Goal: Information Seeking & Learning: Check status

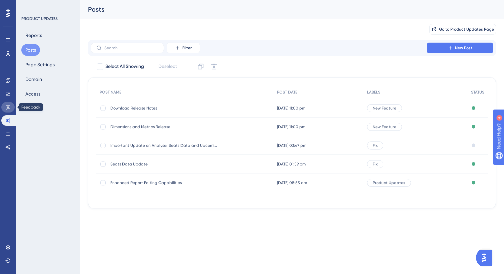
click at [11, 105] on link at bounding box center [7, 107] width 13 height 11
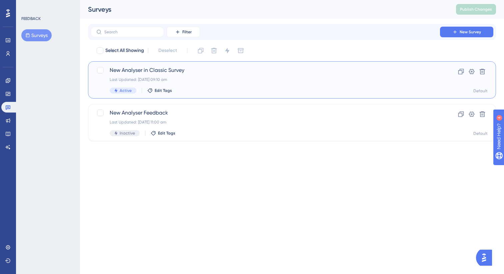
click at [185, 69] on span "New Analyser in Classic Survey" at bounding box center [265, 70] width 311 height 8
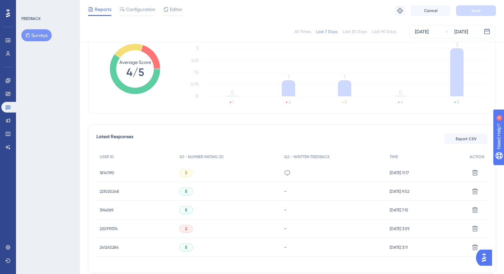
scroll to position [140, 0]
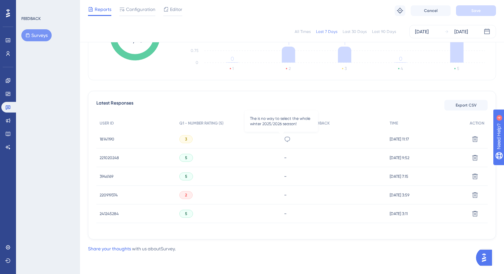
click at [284, 137] on icon at bounding box center [287, 139] width 6 height 5
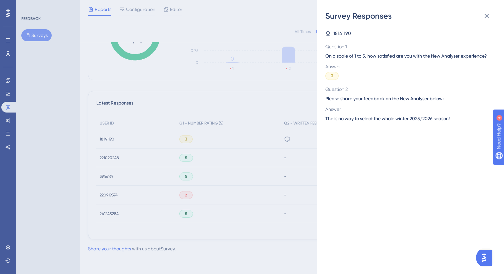
click at [344, 33] on span "18141190" at bounding box center [342, 33] width 18 height 8
copy span "18141190"
click at [488, 20] on icon at bounding box center [486, 16] width 8 height 8
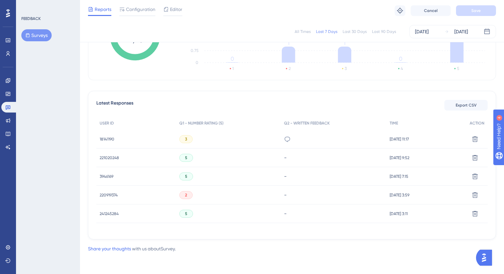
click at [233, 67] on text "1" at bounding box center [232, 68] width 1 height 5
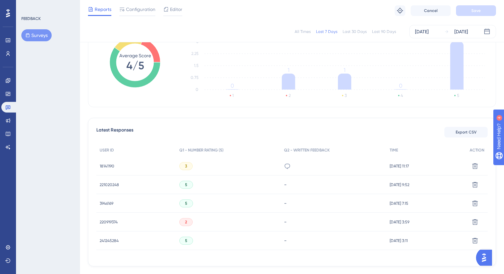
scroll to position [102, 0]
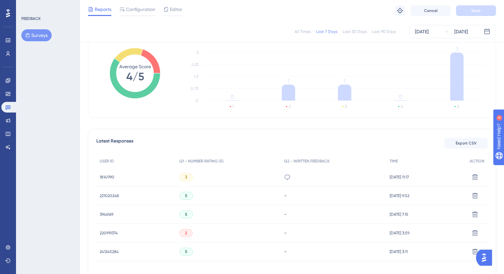
click at [106, 194] on span "221020248" at bounding box center [109, 195] width 19 height 5
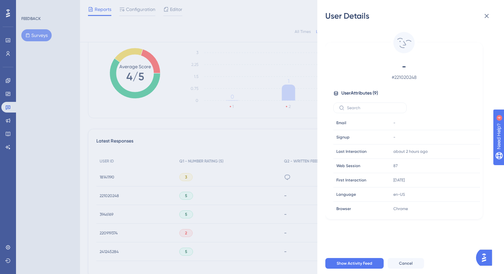
click at [405, 77] on span "# 221020248" at bounding box center [403, 77] width 117 height 8
copy span "221020248"
